Goal: Information Seeking & Learning: Learn about a topic

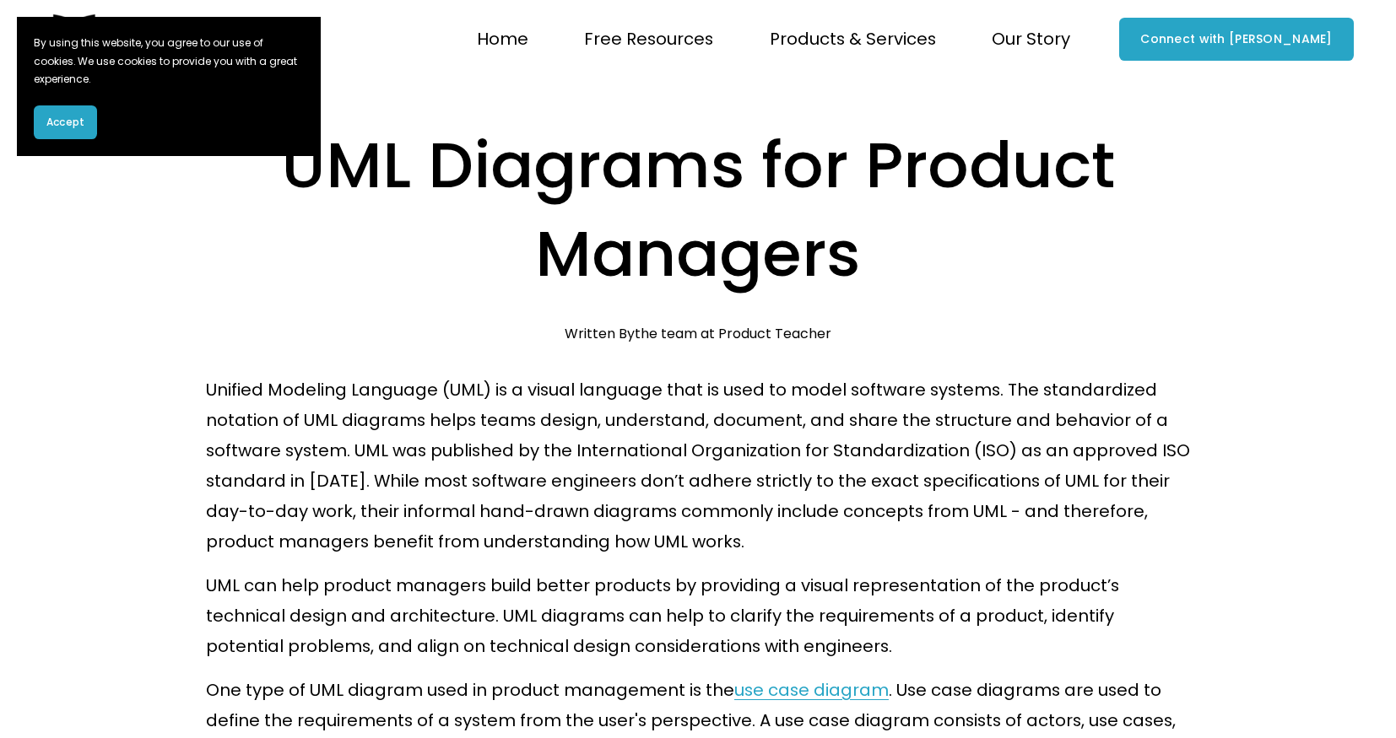
click at [59, 128] on span "Accept" at bounding box center [65, 122] width 38 height 15
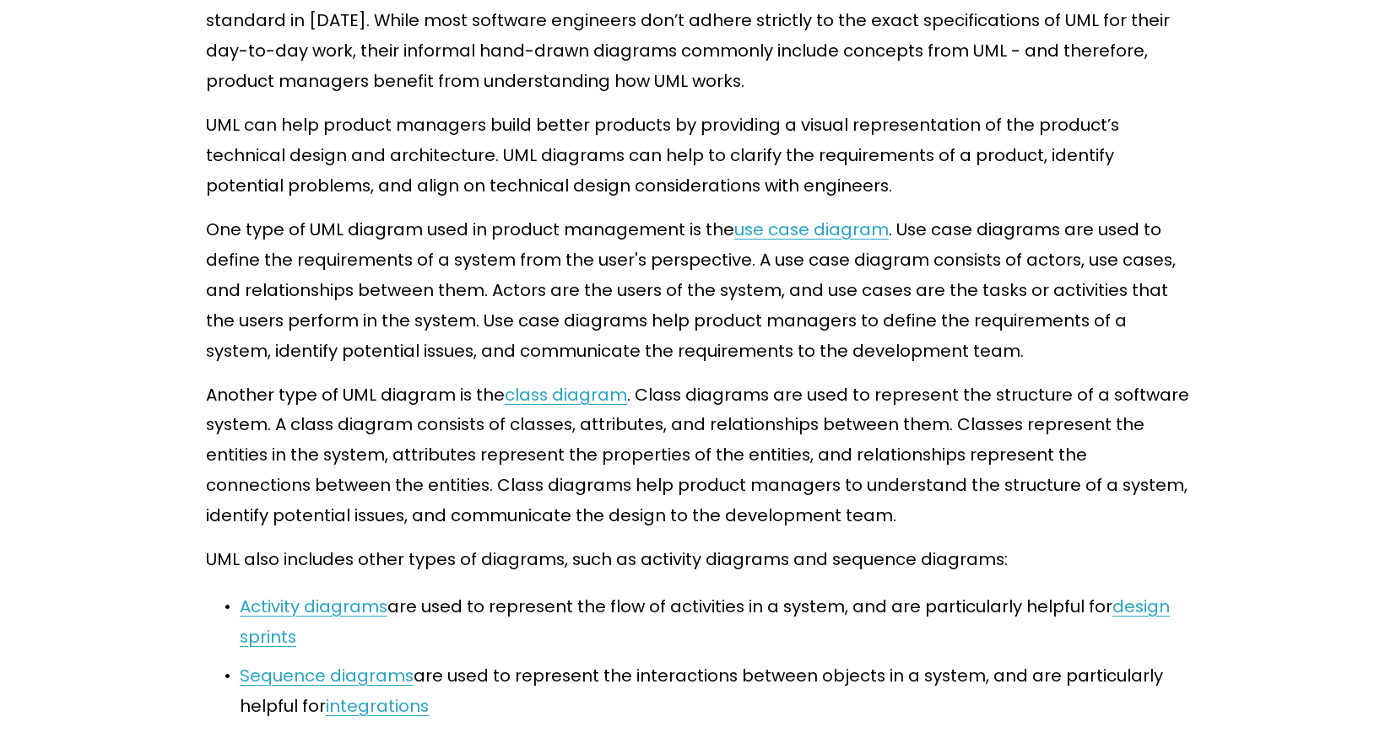
scroll to position [455, 0]
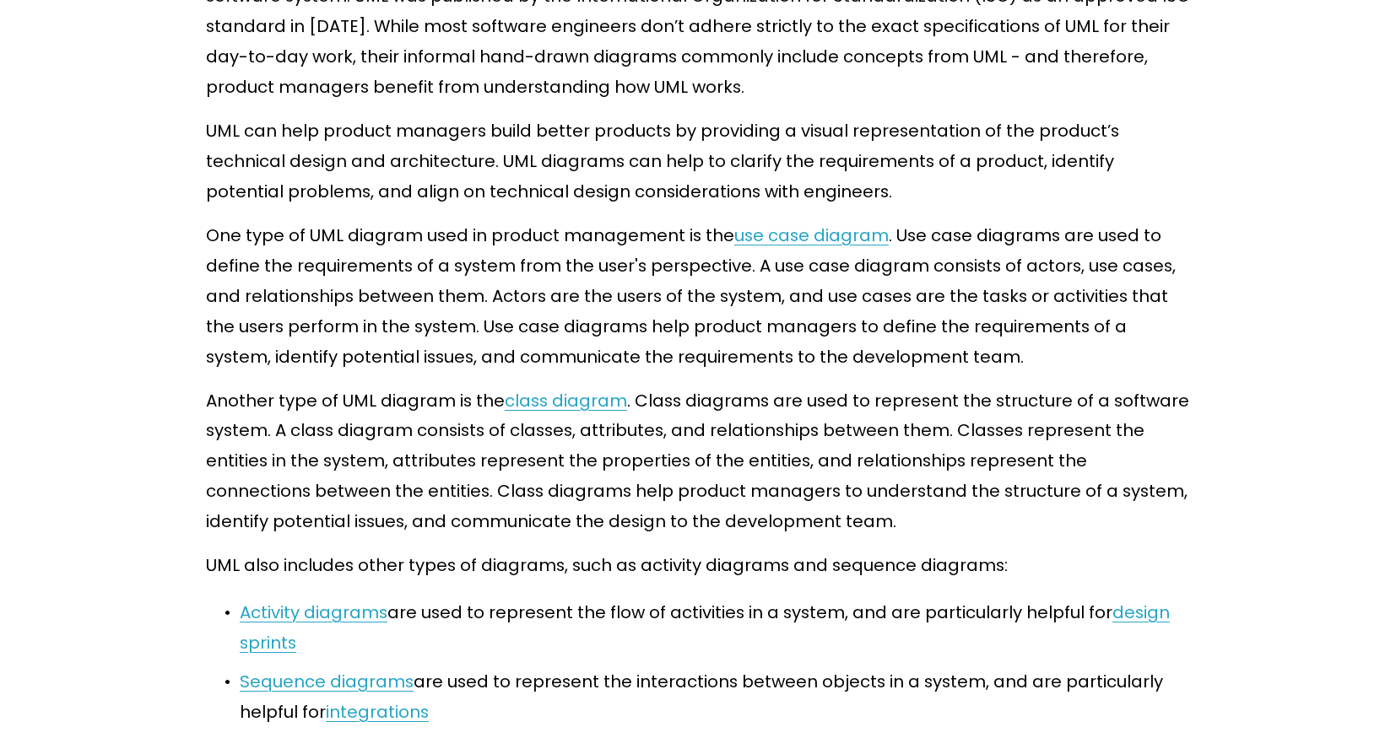
click at [783, 249] on p "One type of UML diagram used in product management is the use case diagram . Us…" at bounding box center [698, 297] width 984 height 152
click at [773, 241] on link "use case diagram" at bounding box center [811, 236] width 154 height 24
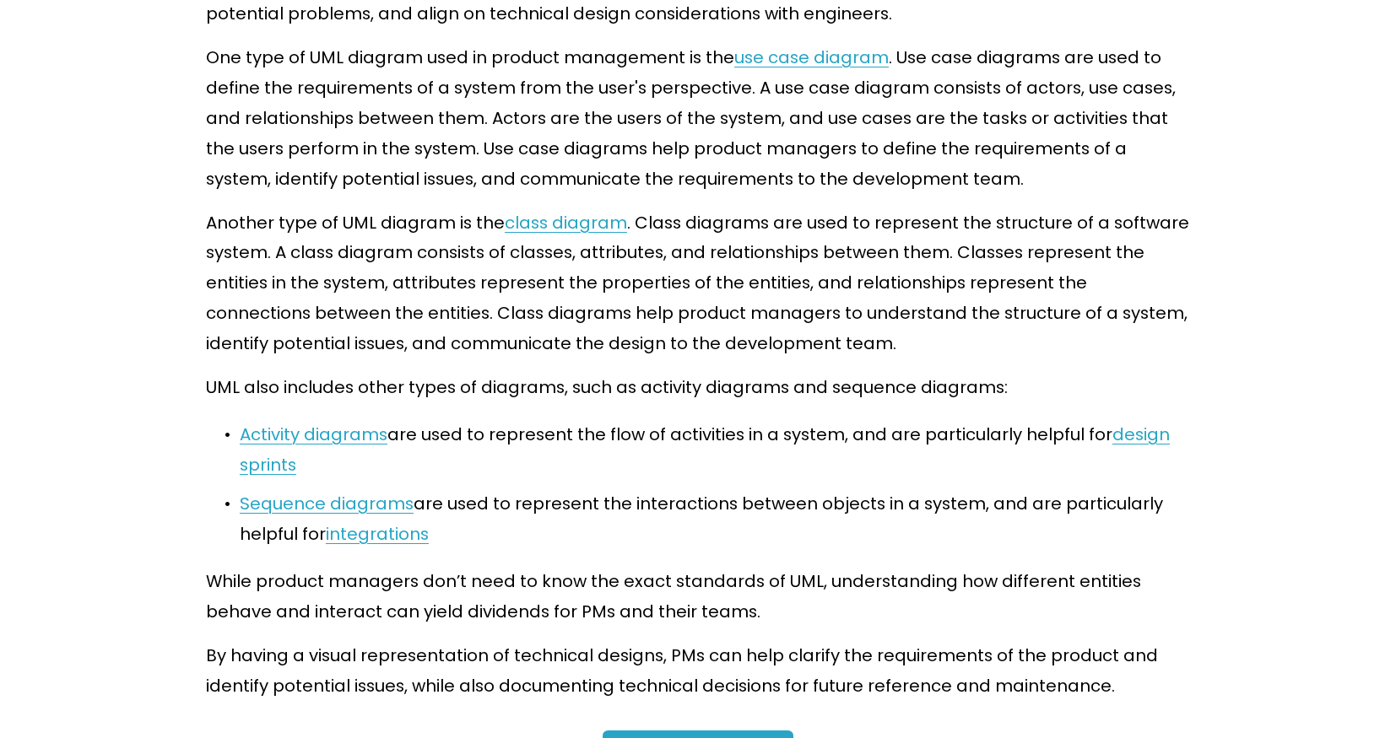
scroll to position [638, 0]
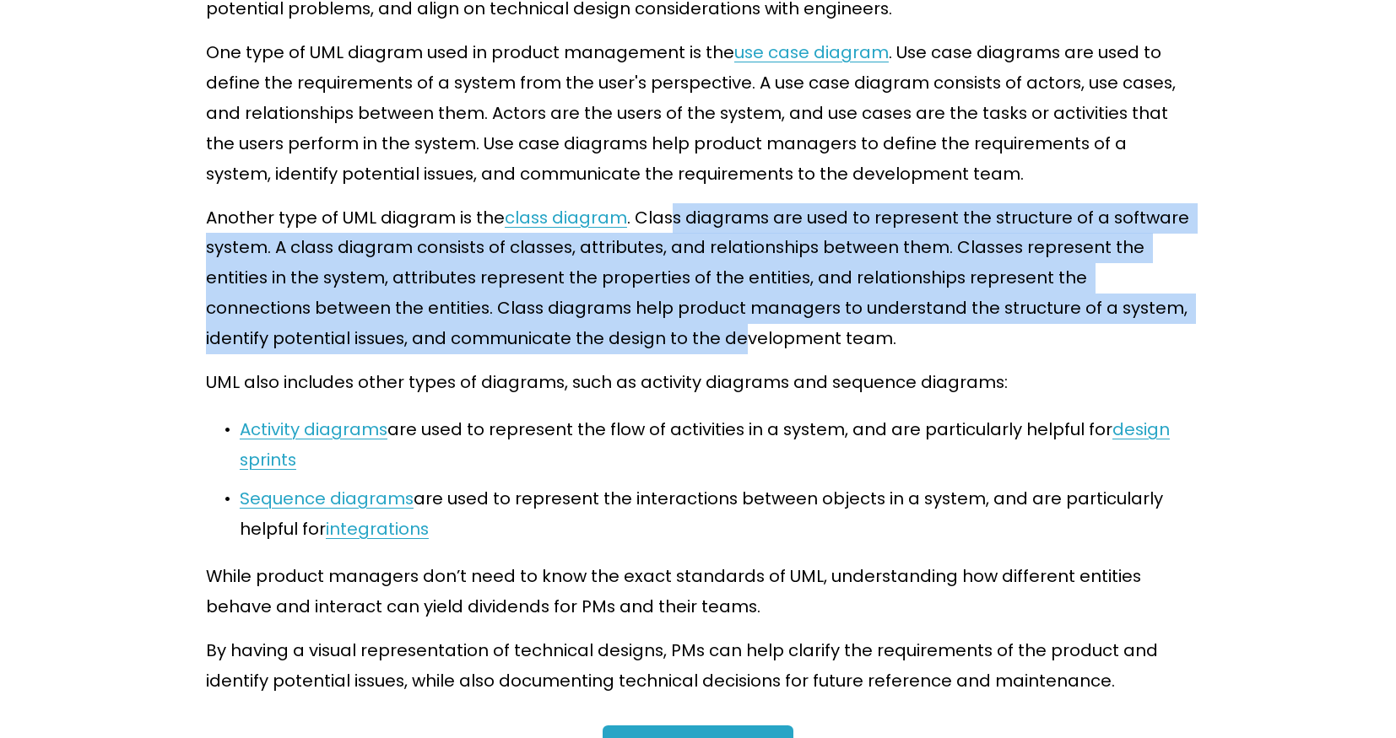
drag, startPoint x: 668, startPoint y: 215, endPoint x: 678, endPoint y: 330, distance: 115.2
click at [678, 330] on p "Another type of UML diagram is the class diagram . Class diagrams are used to r…" at bounding box center [698, 279] width 984 height 152
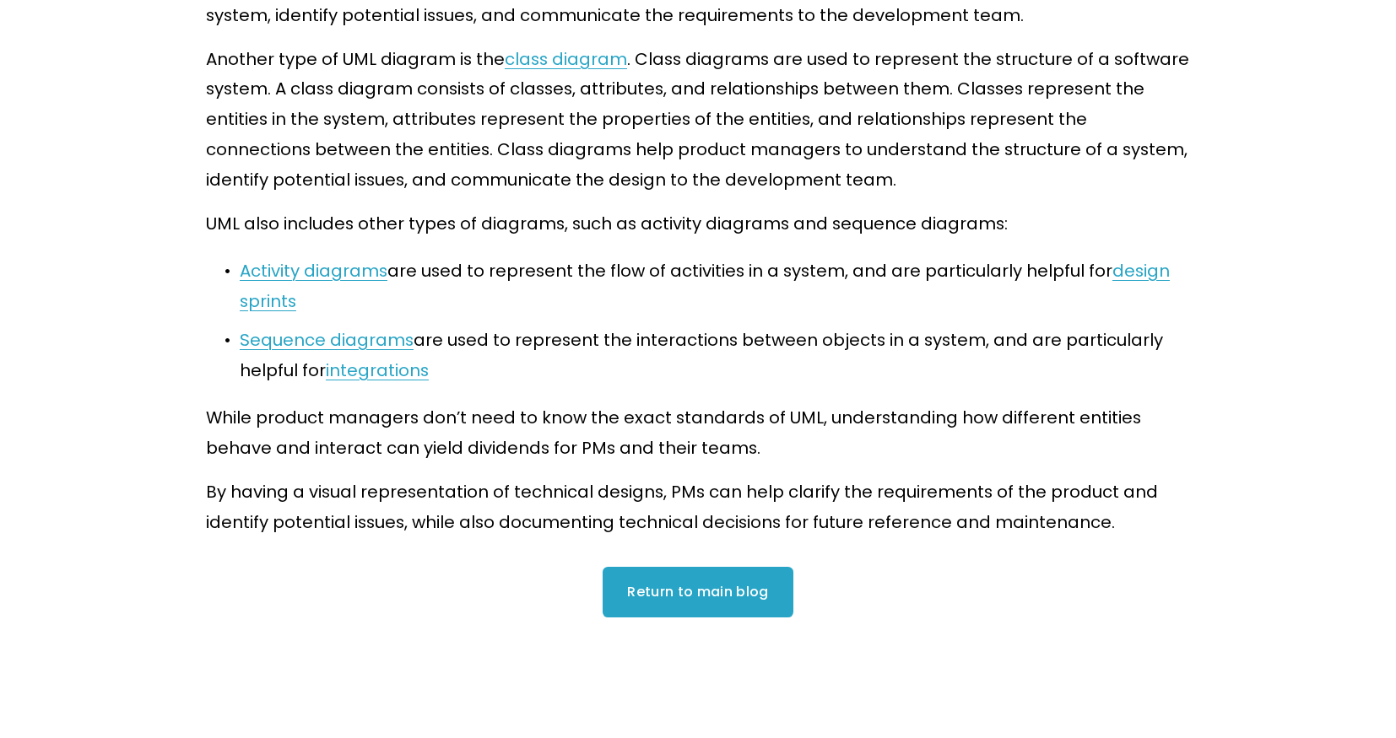
scroll to position [798, 0]
